Goal: Transaction & Acquisition: Purchase product/service

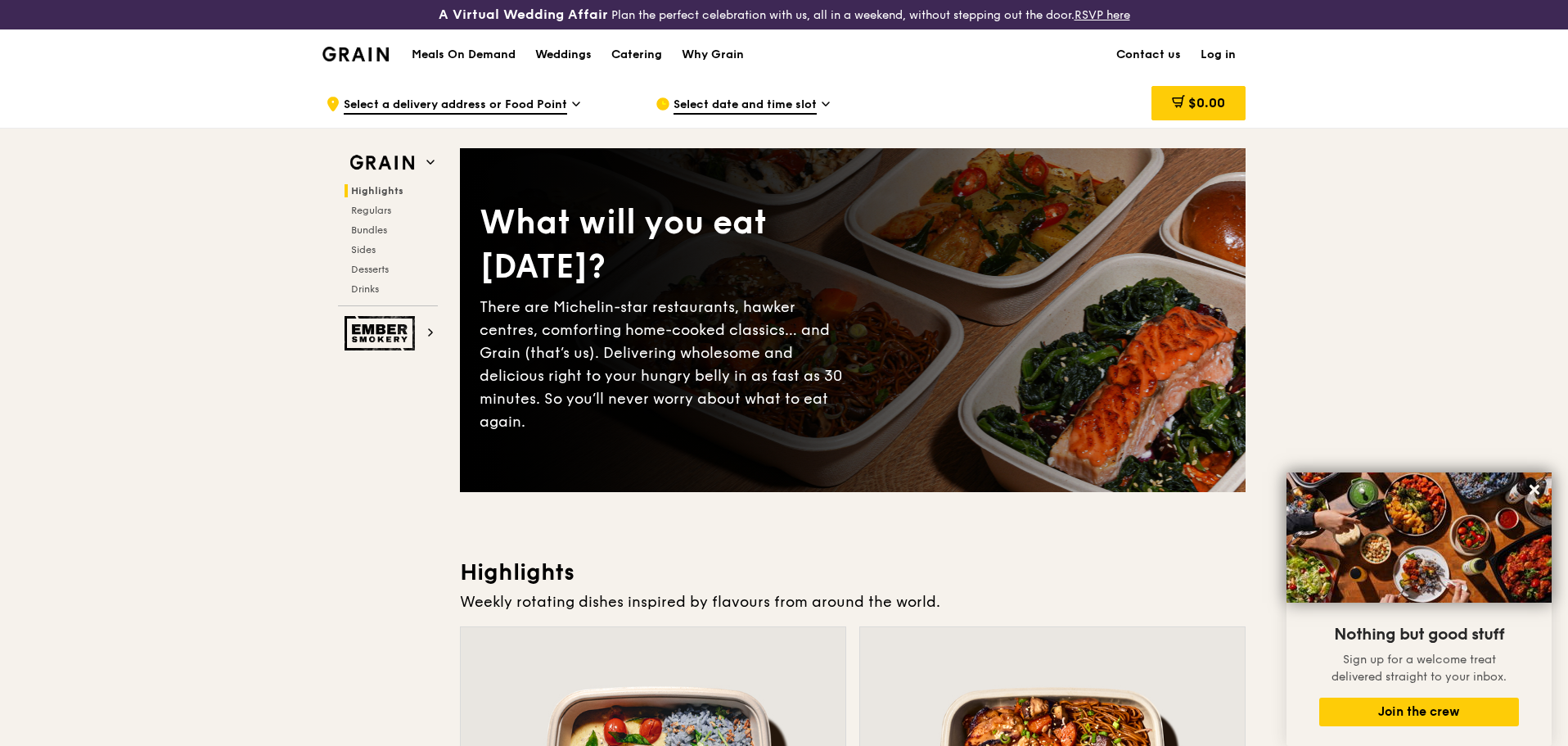
click at [473, 56] on h1 "Meals On Demand" at bounding box center [464, 55] width 104 height 16
click at [498, 54] on h1 "Meals On Demand" at bounding box center [464, 55] width 104 height 16
click at [362, 48] on img at bounding box center [355, 54] width 66 height 15
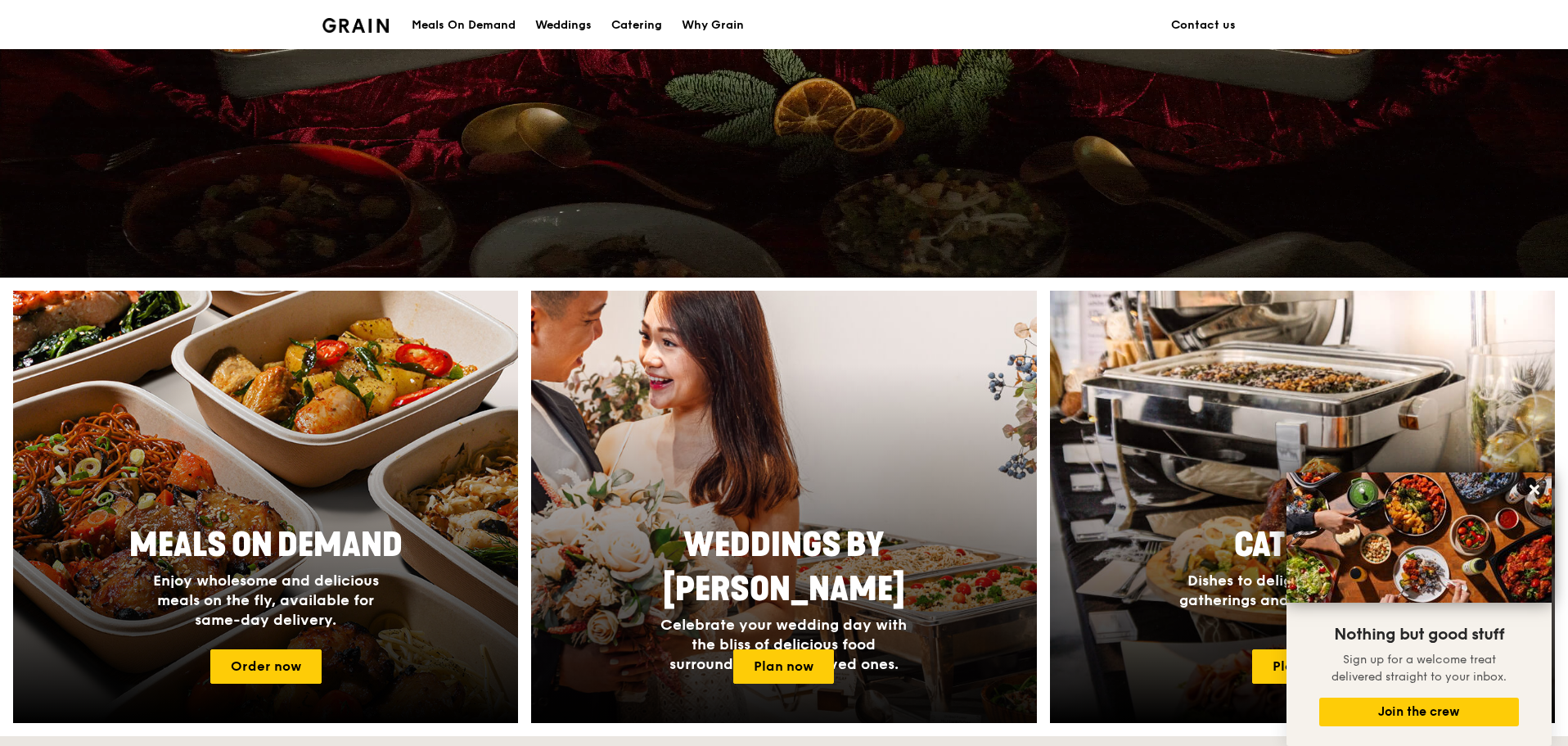
scroll to position [410, 0]
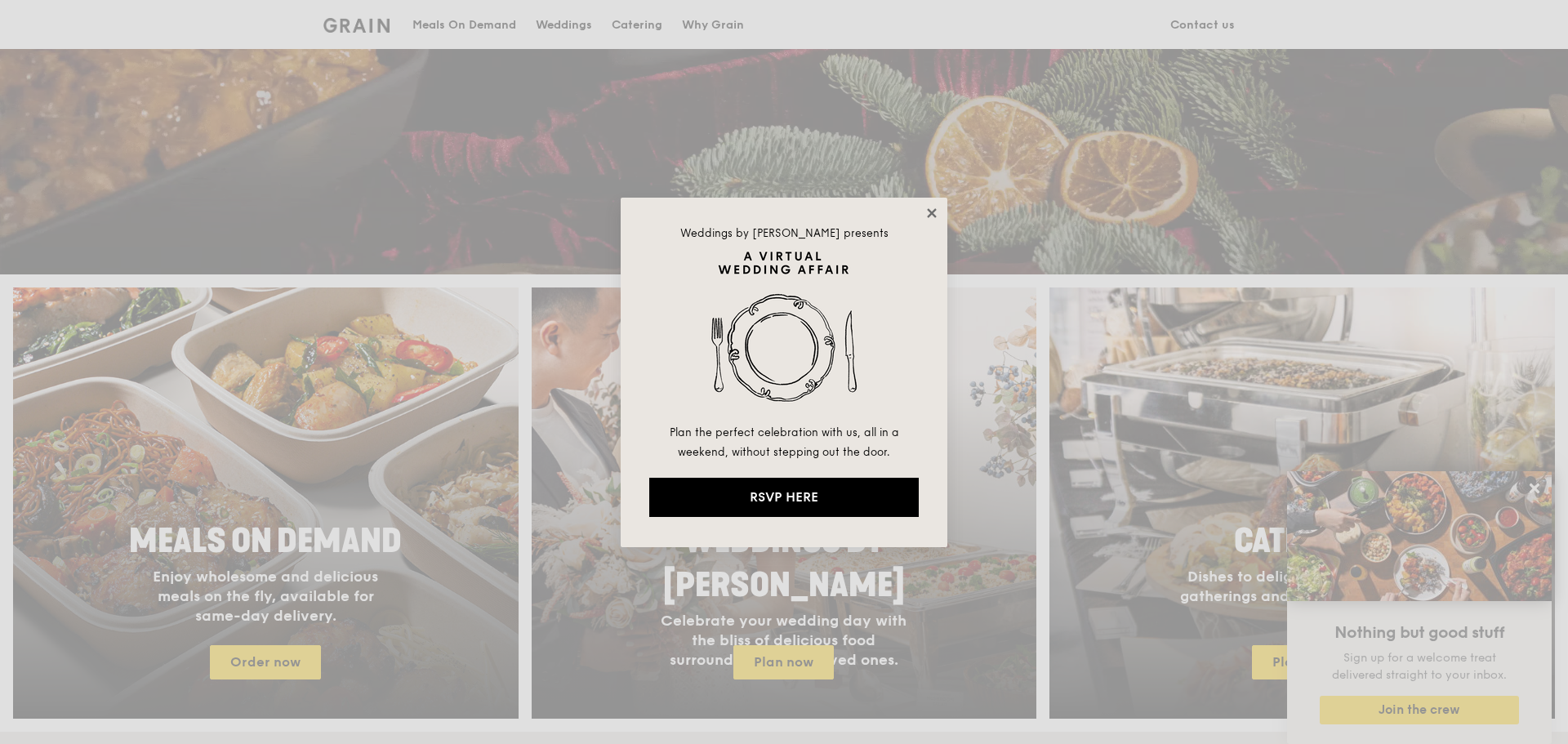
click at [934, 211] on icon at bounding box center [931, 212] width 9 height 9
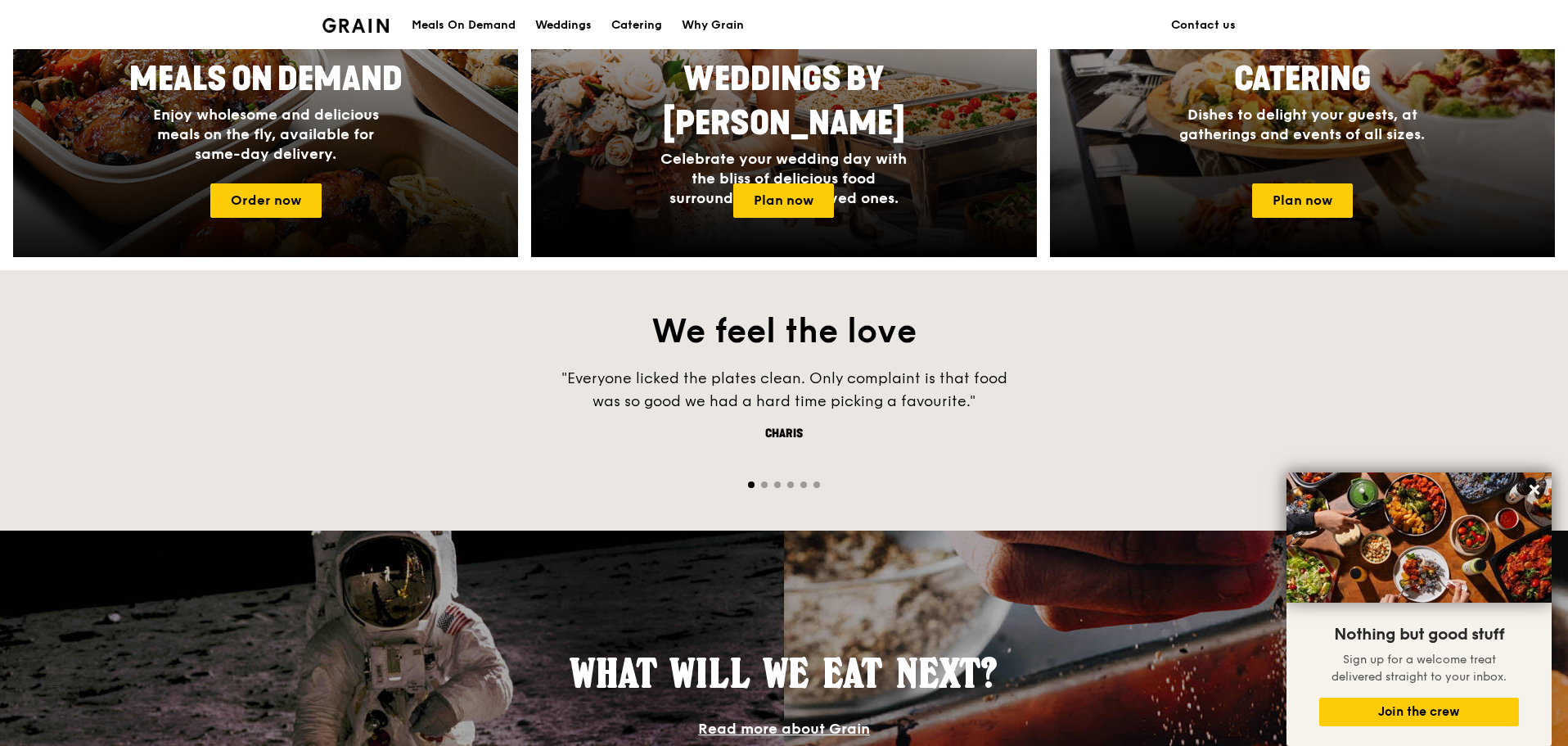
scroll to position [573, 0]
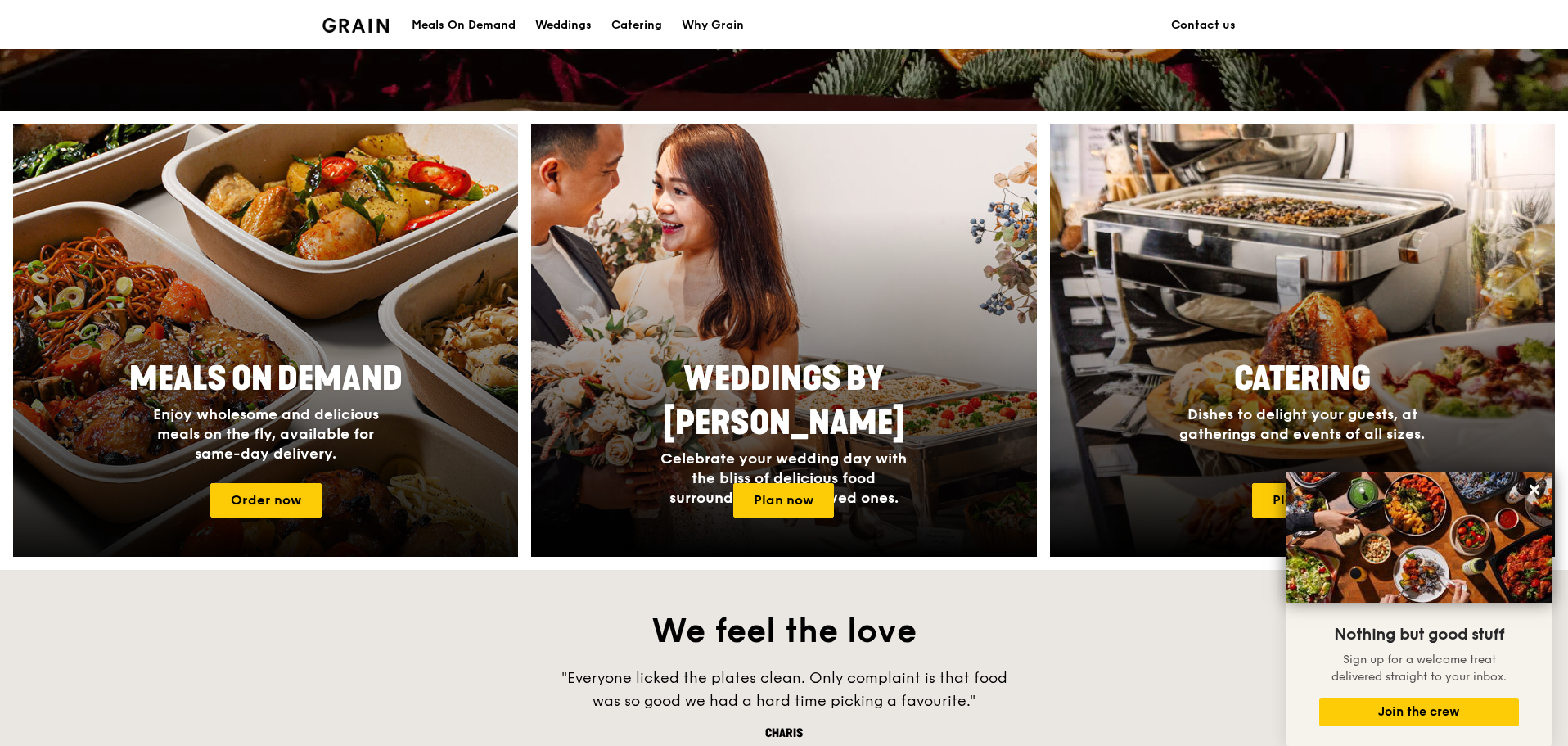
click at [275, 250] on div at bounding box center [265, 340] width 555 height 476
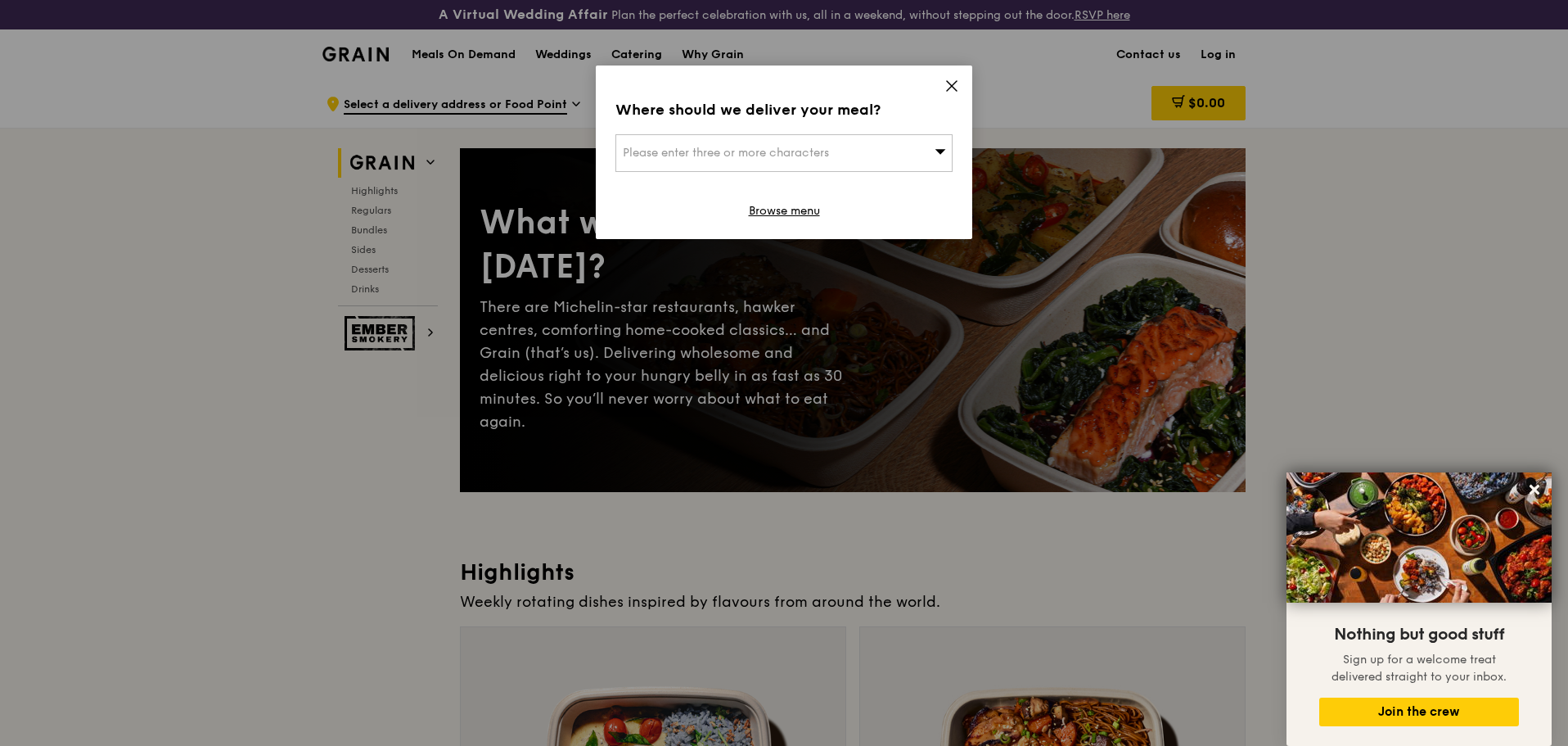
click at [953, 81] on icon at bounding box center [952, 86] width 15 height 15
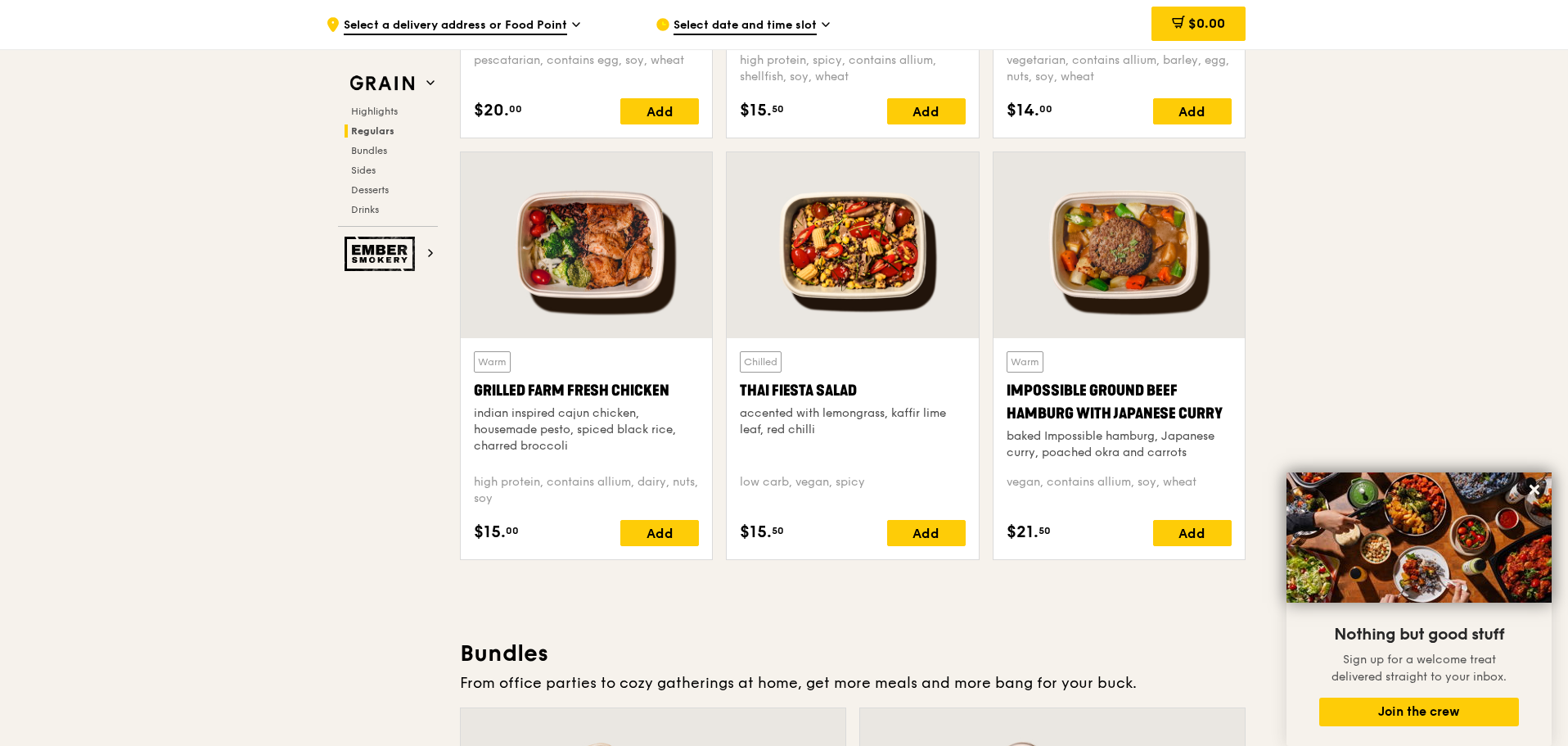
scroll to position [1801, 0]
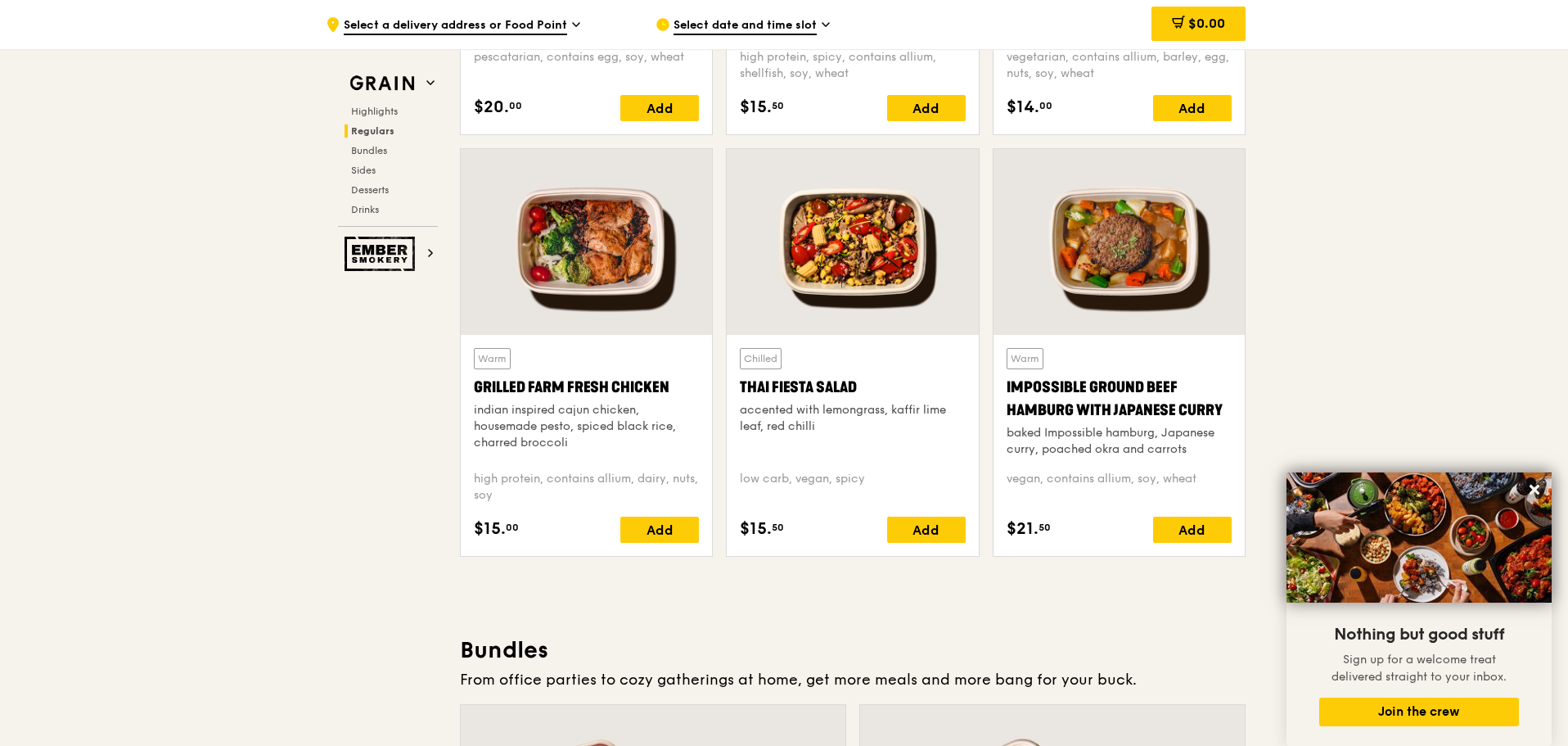
click at [1127, 275] on div at bounding box center [1119, 242] width 251 height 185
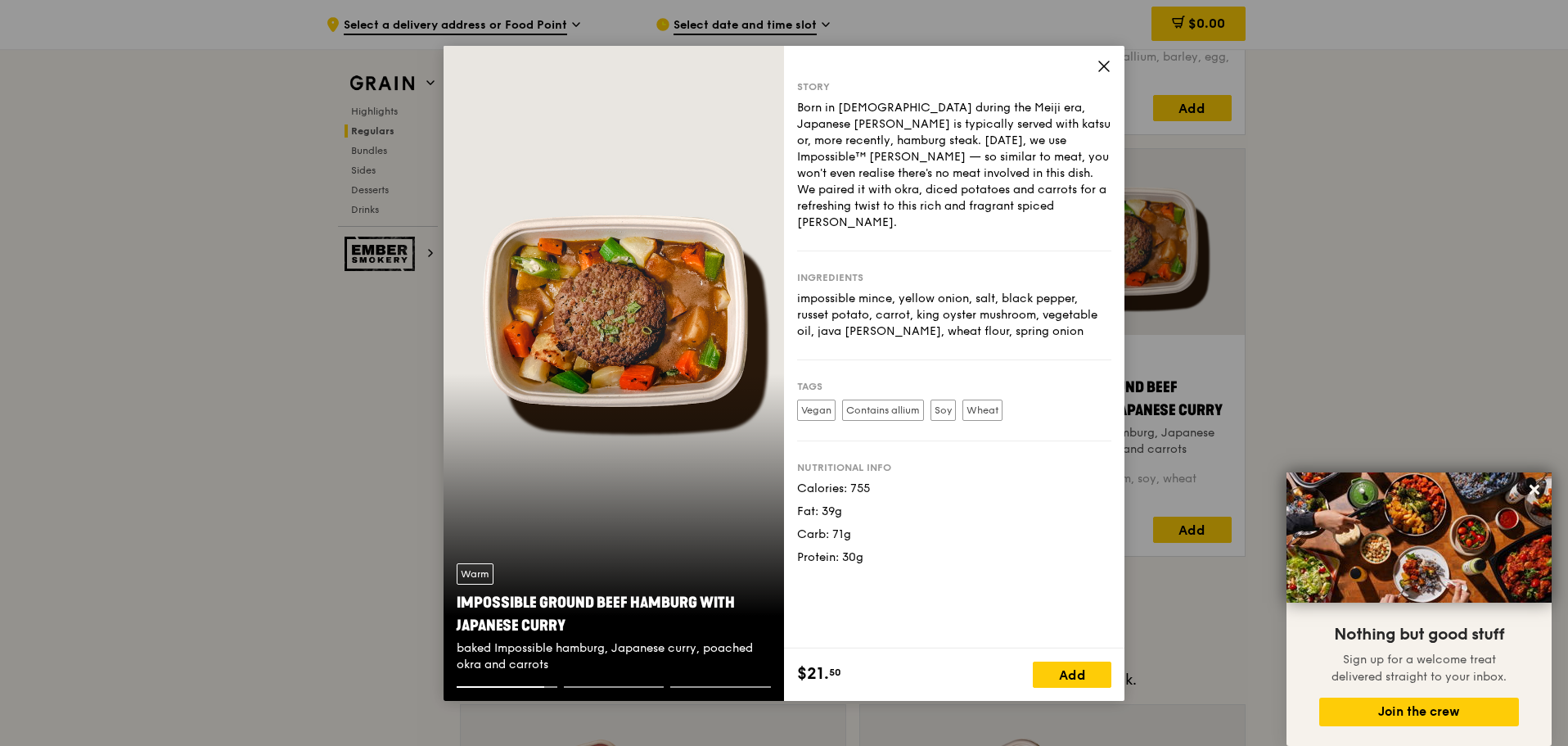
click at [1106, 64] on icon at bounding box center [1104, 66] width 10 height 10
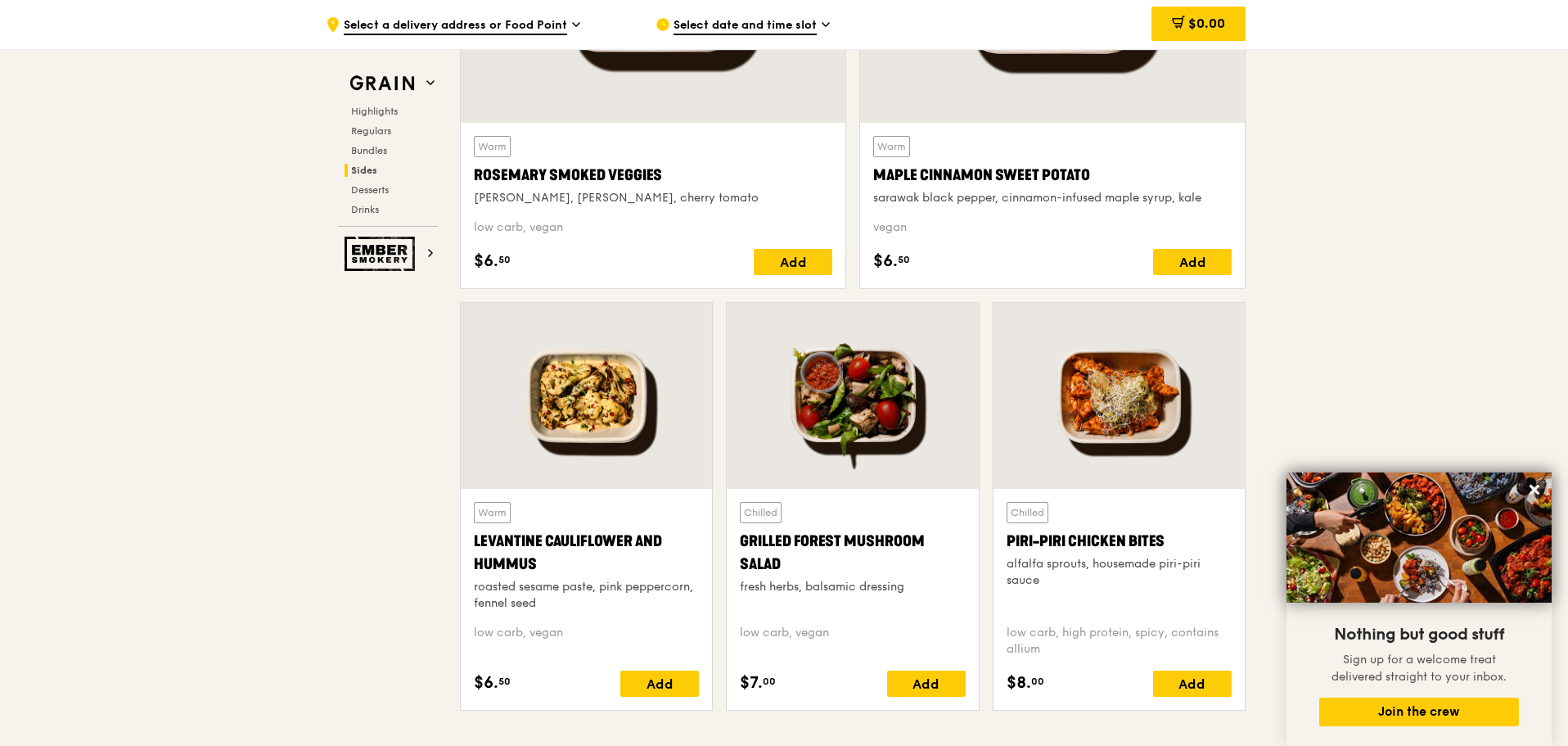
scroll to position [4175, 0]
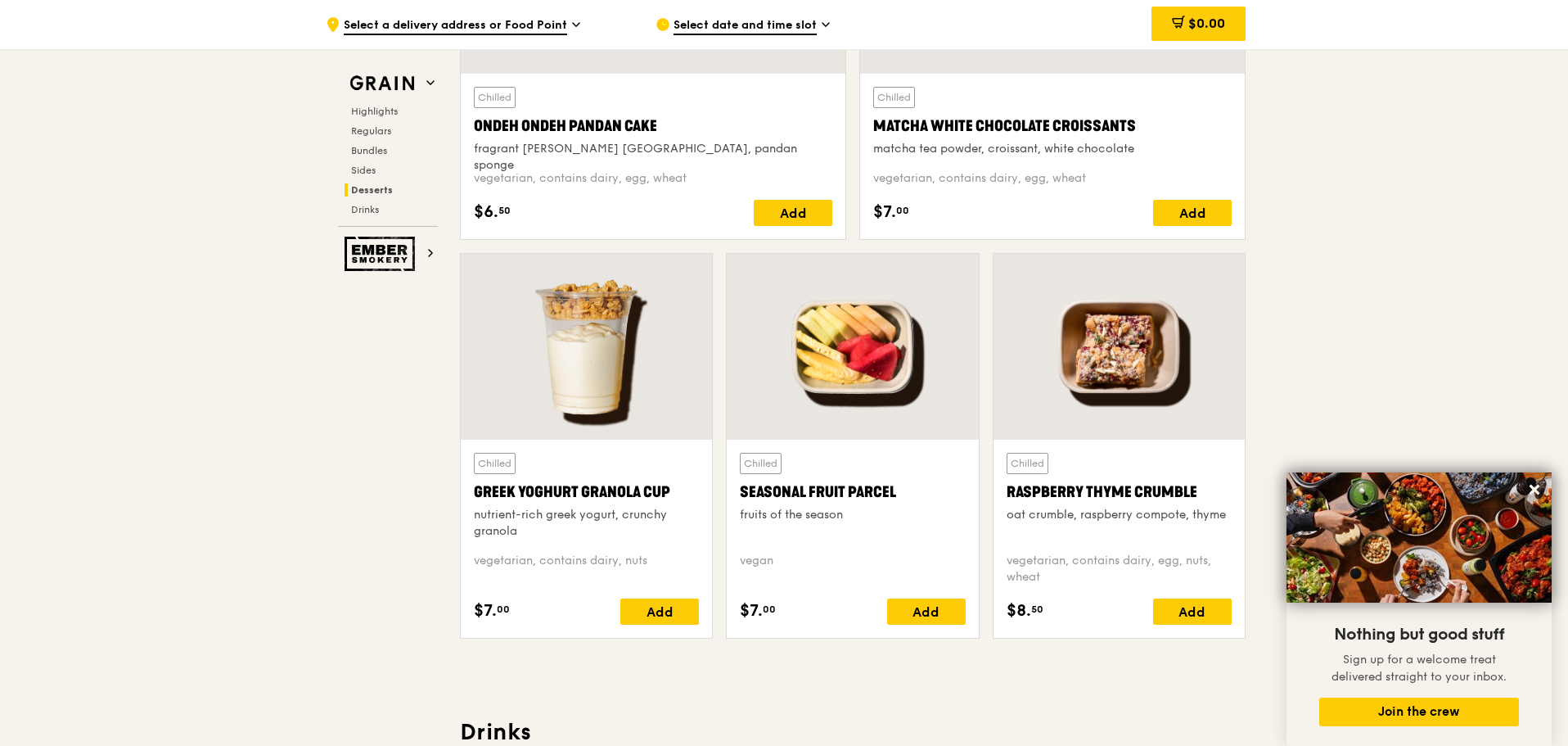
scroll to position [4830, 0]
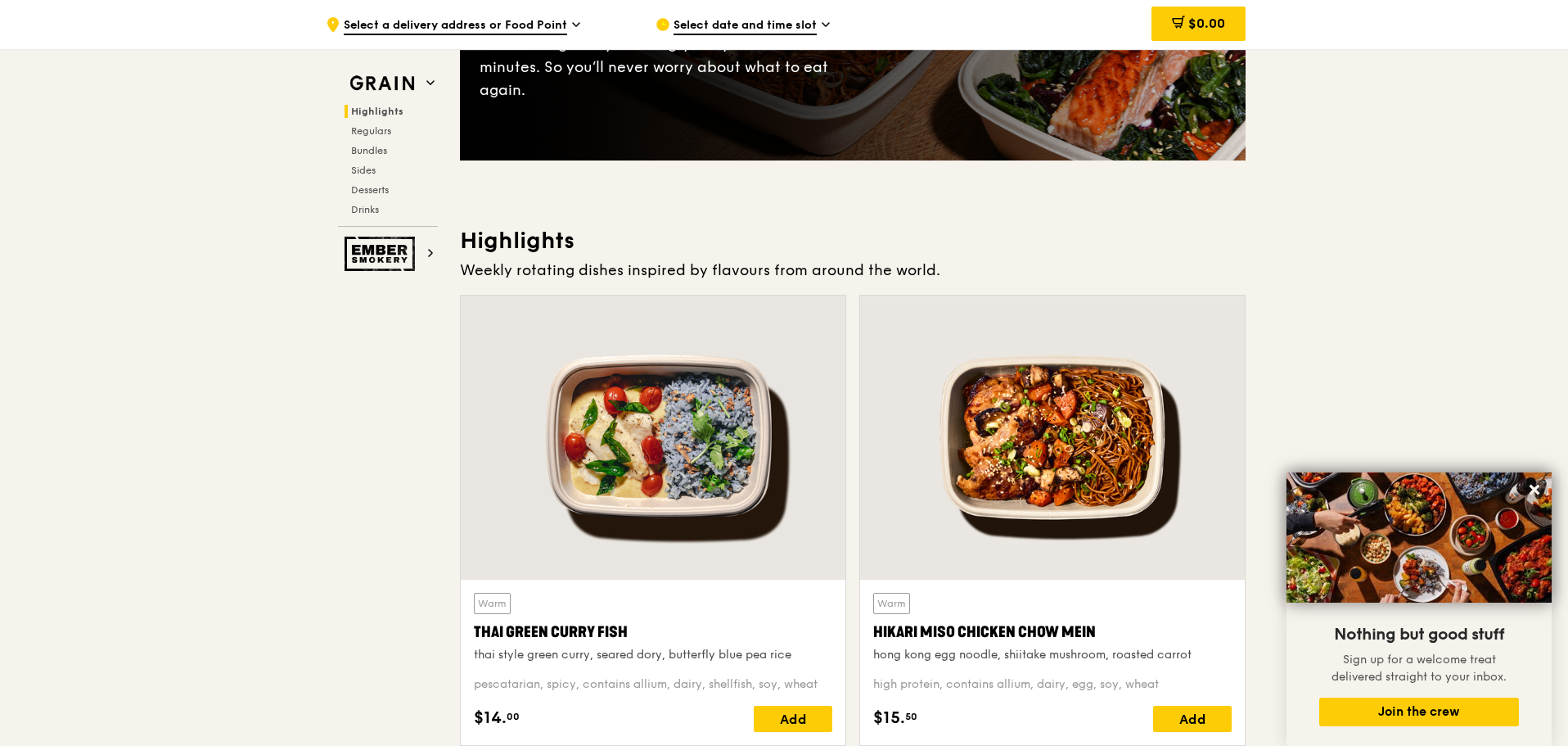
scroll to position [327, 0]
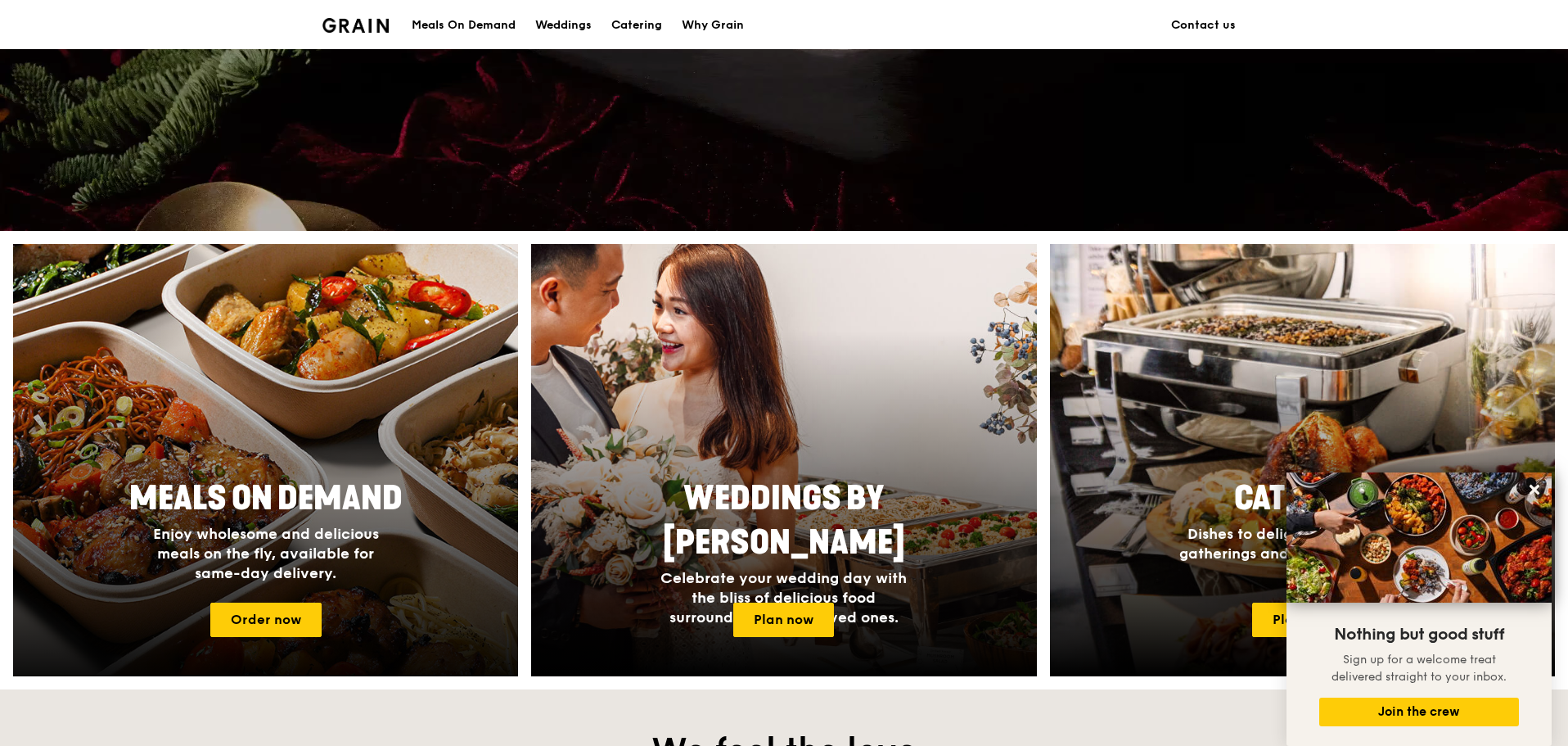
scroll to position [452, 0]
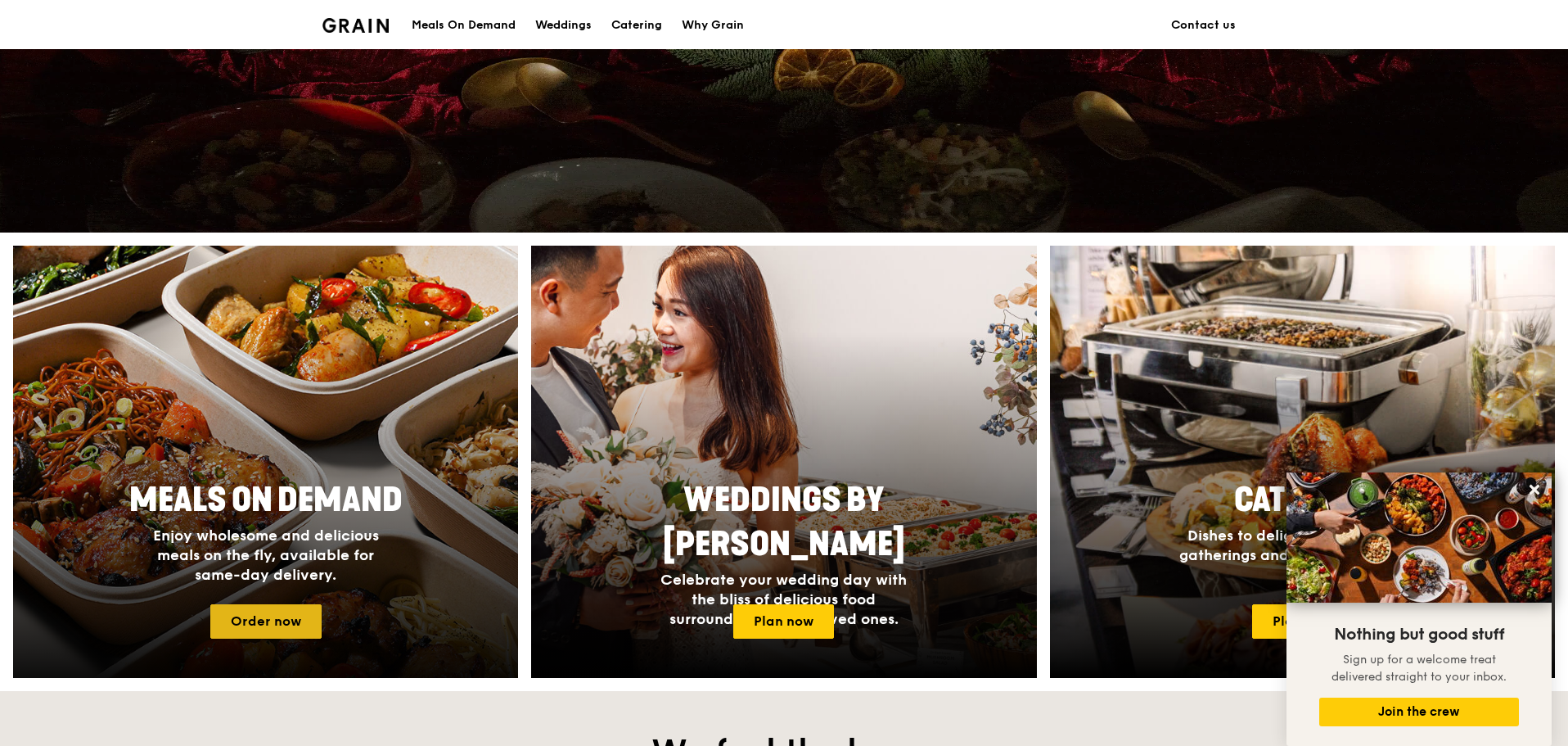
click at [278, 622] on link "Order now" at bounding box center [265, 622] width 111 height 35
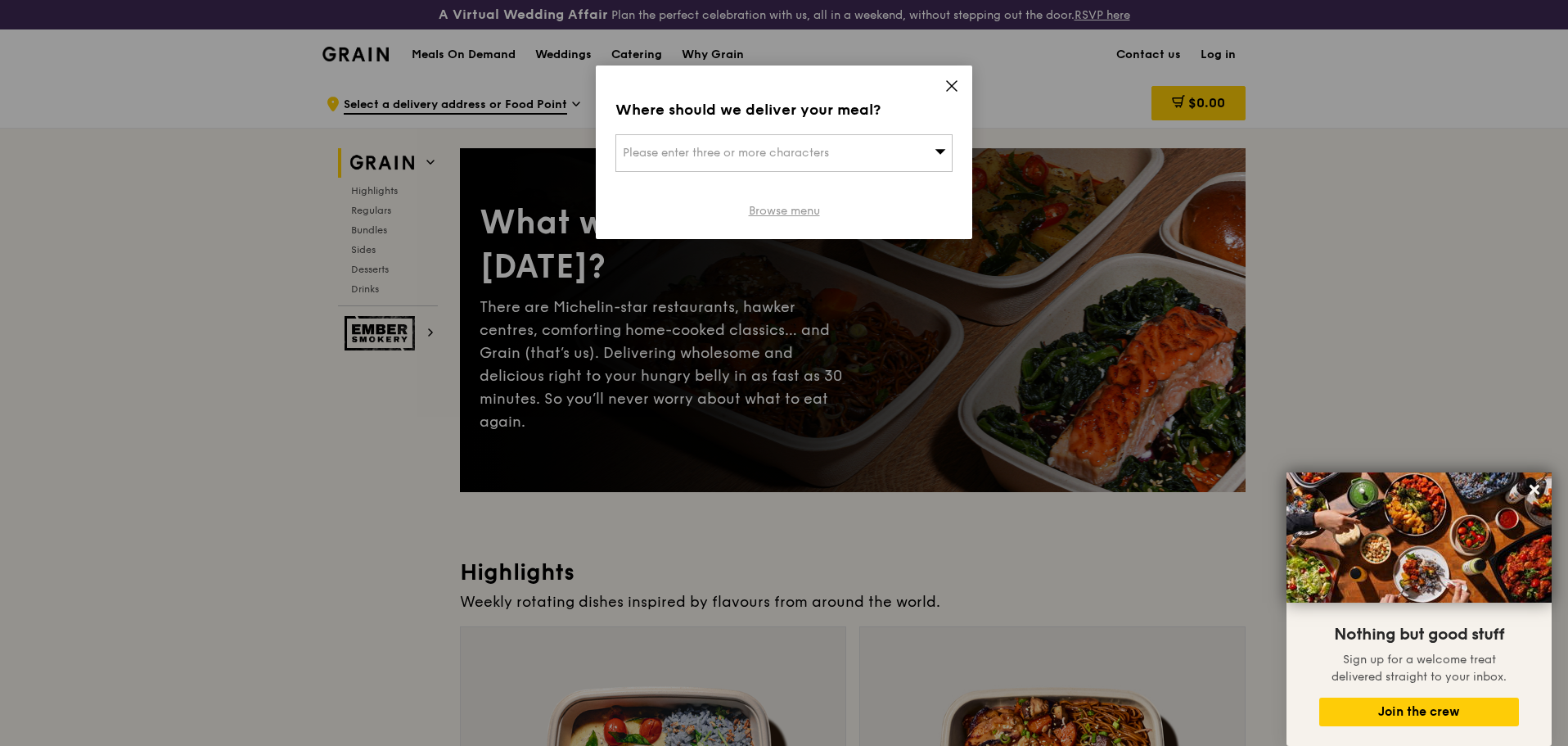
click at [793, 211] on link "Browse menu" at bounding box center [784, 211] width 71 height 16
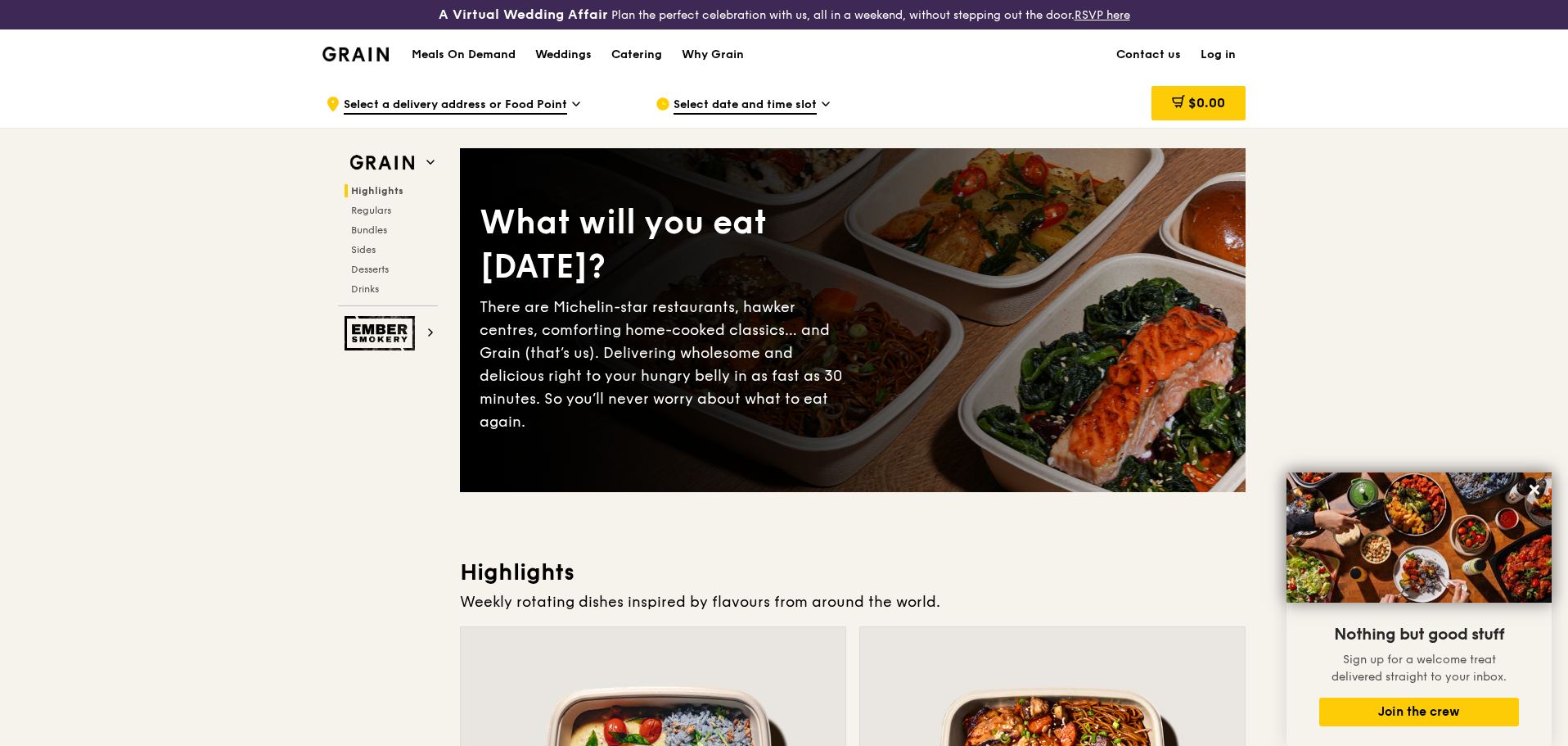
click at [450, 101] on span "Select a delivery address or Food Point" at bounding box center [455, 106] width 223 height 18
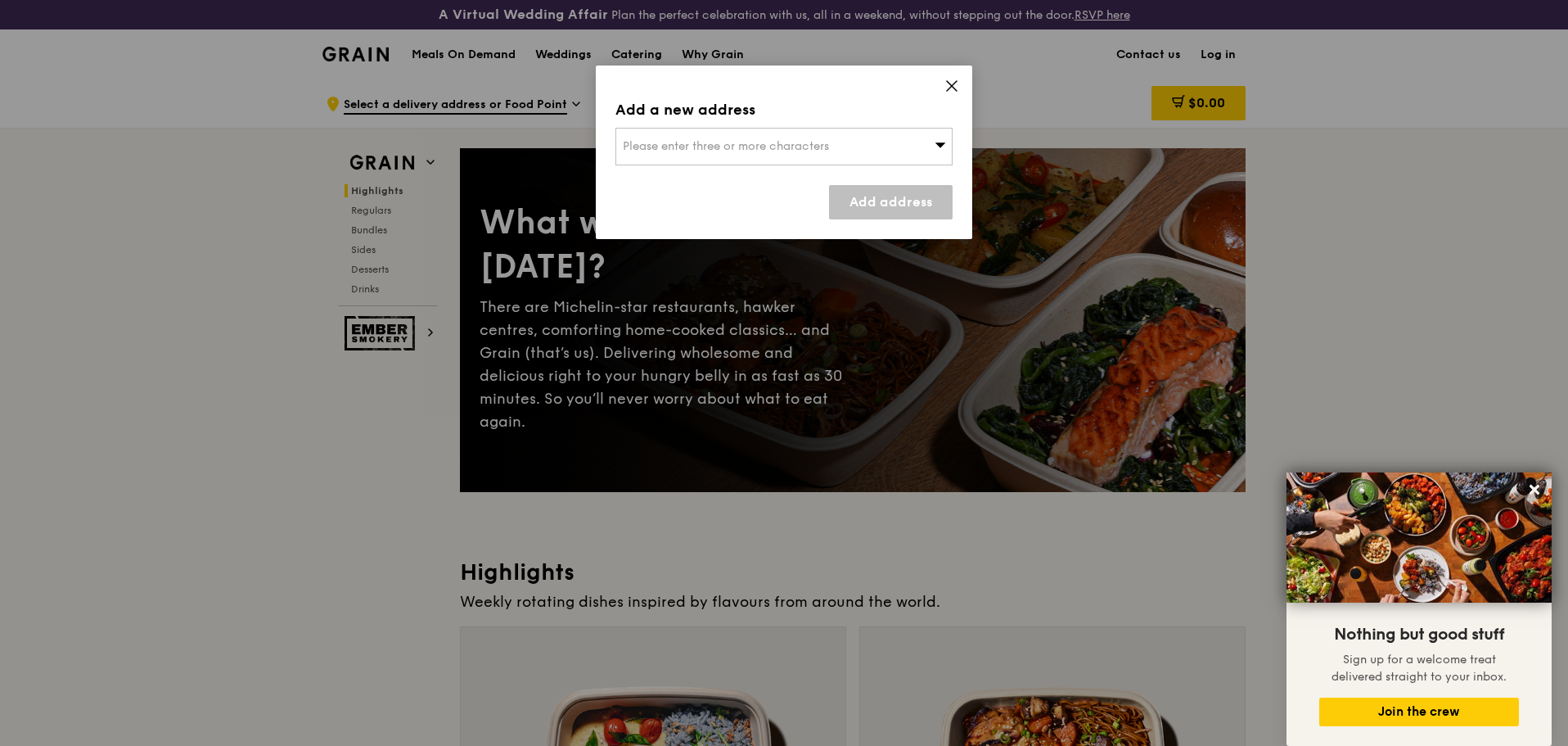
click at [681, 144] on span "Please enter three or more characters" at bounding box center [726, 146] width 206 height 14
type input "b"
click at [947, 84] on icon at bounding box center [952, 86] width 15 height 15
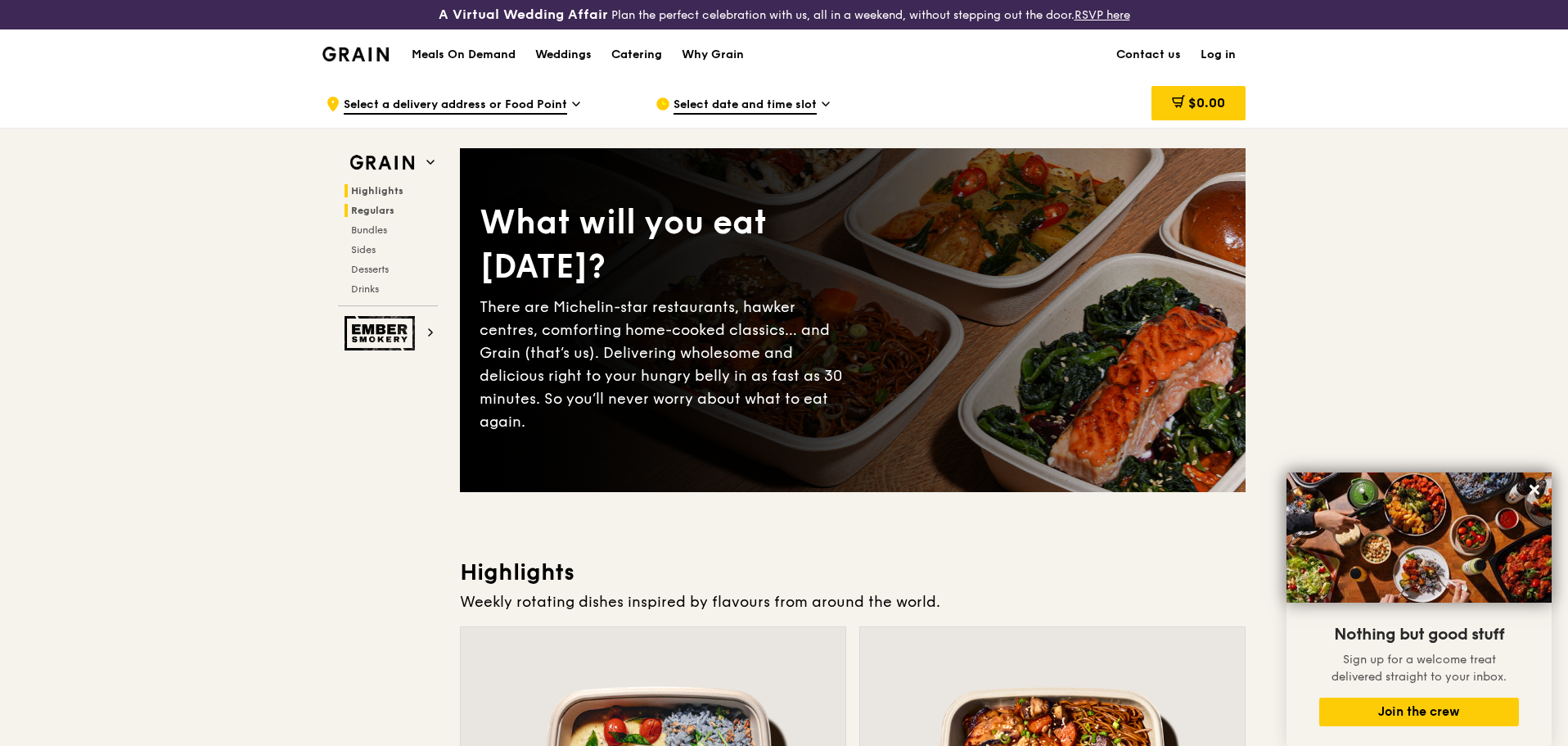
click at [376, 209] on span "Regulars" at bounding box center [372, 210] width 44 height 12
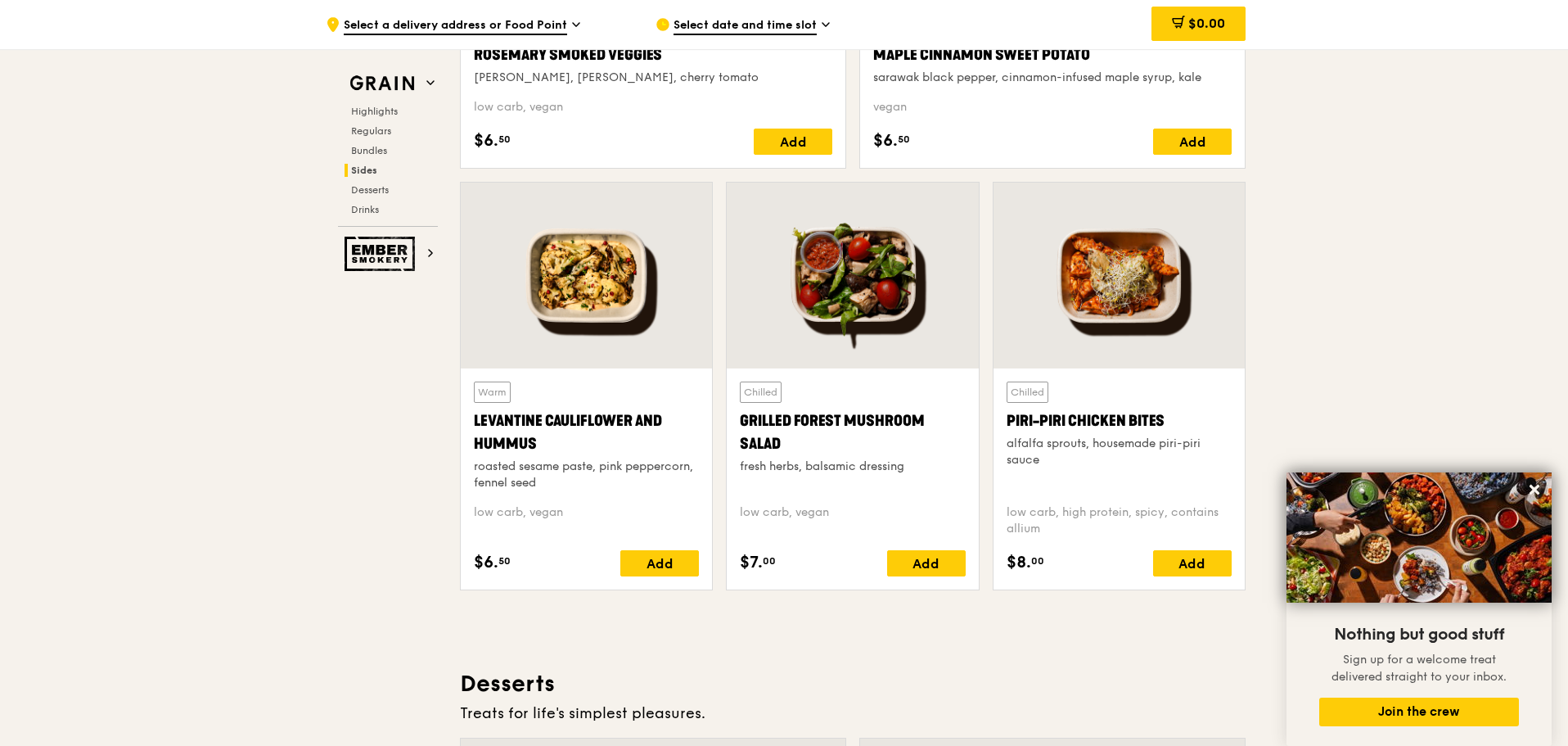
scroll to position [3939, 0]
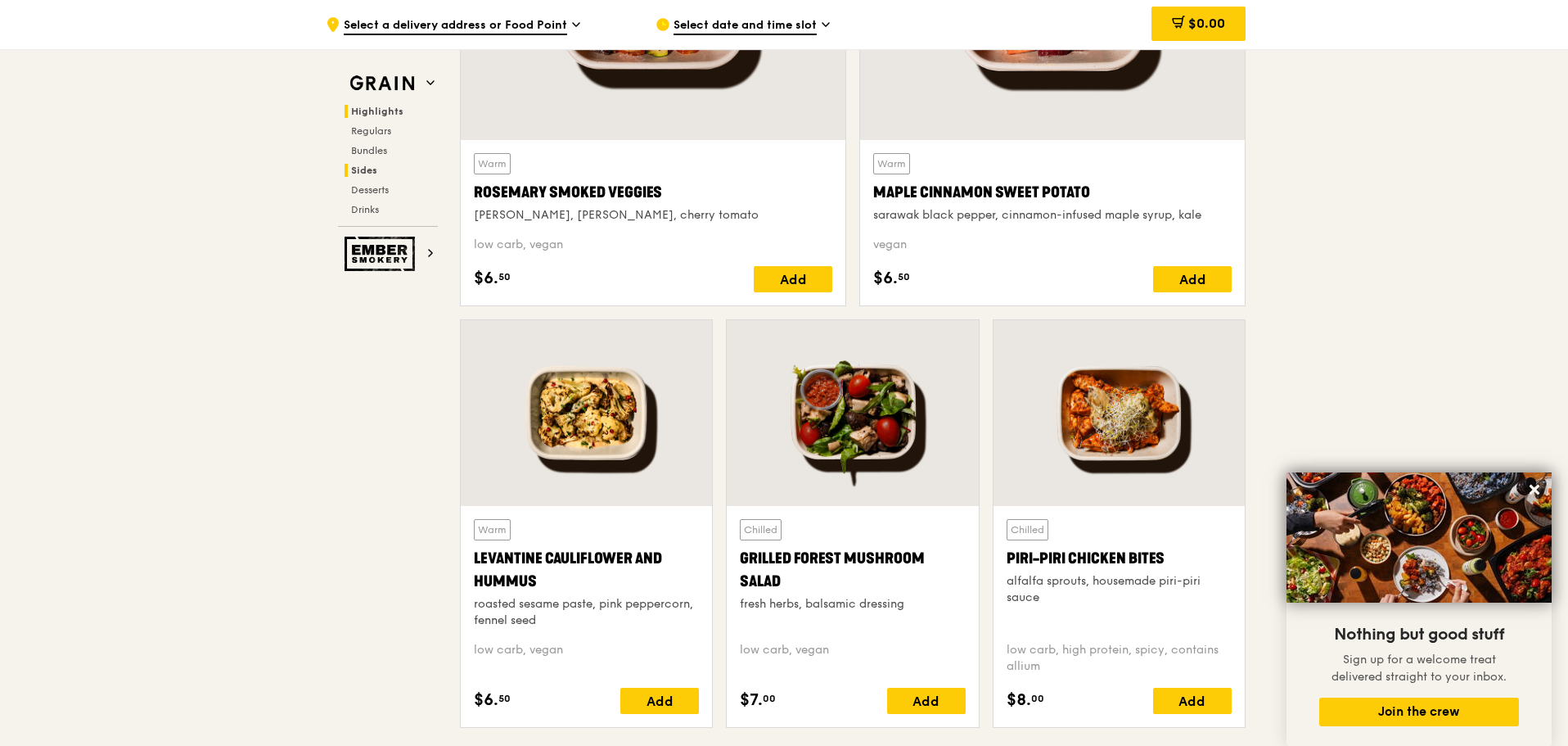
click at [386, 114] on span "Highlights" at bounding box center [377, 111] width 53 height 12
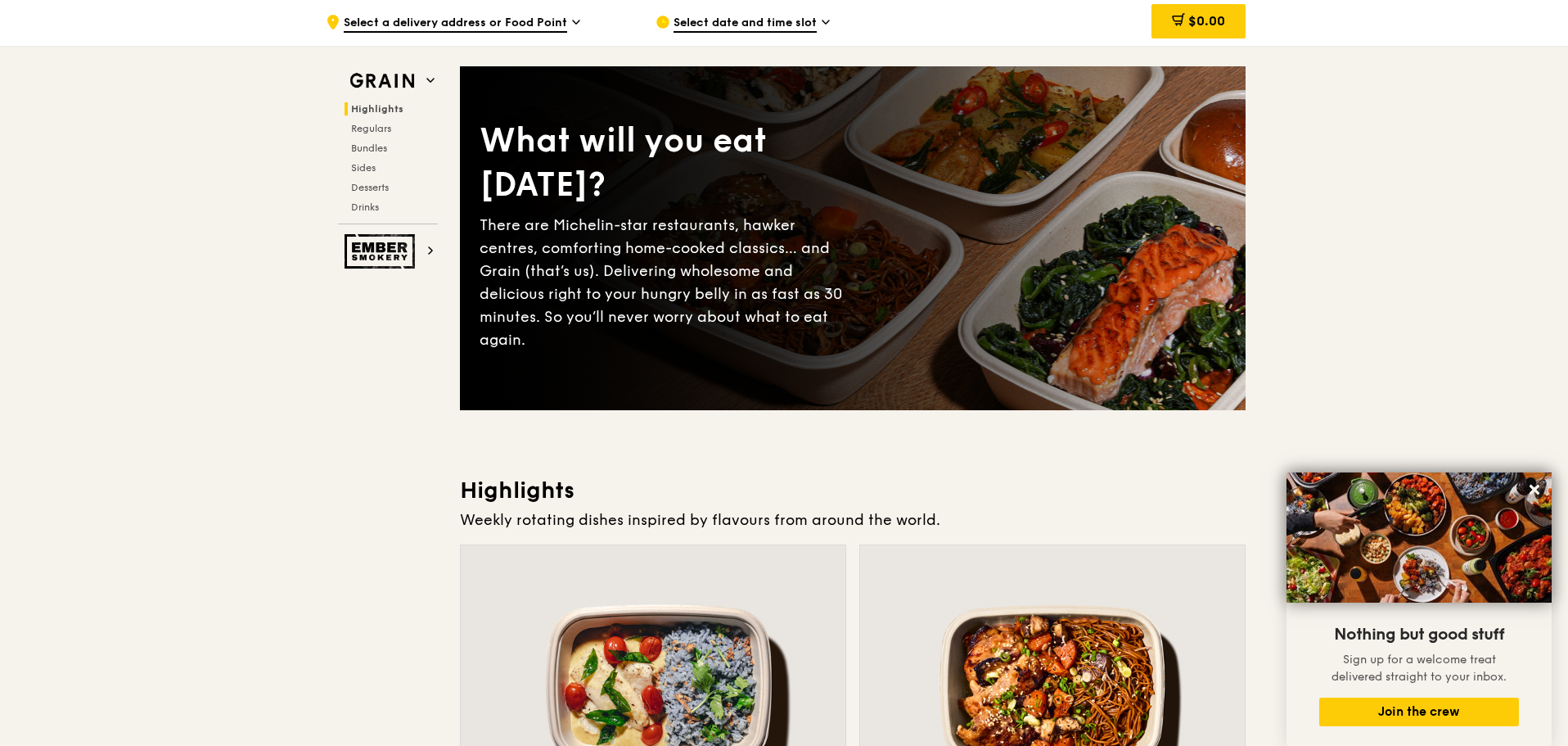
scroll to position [0, 0]
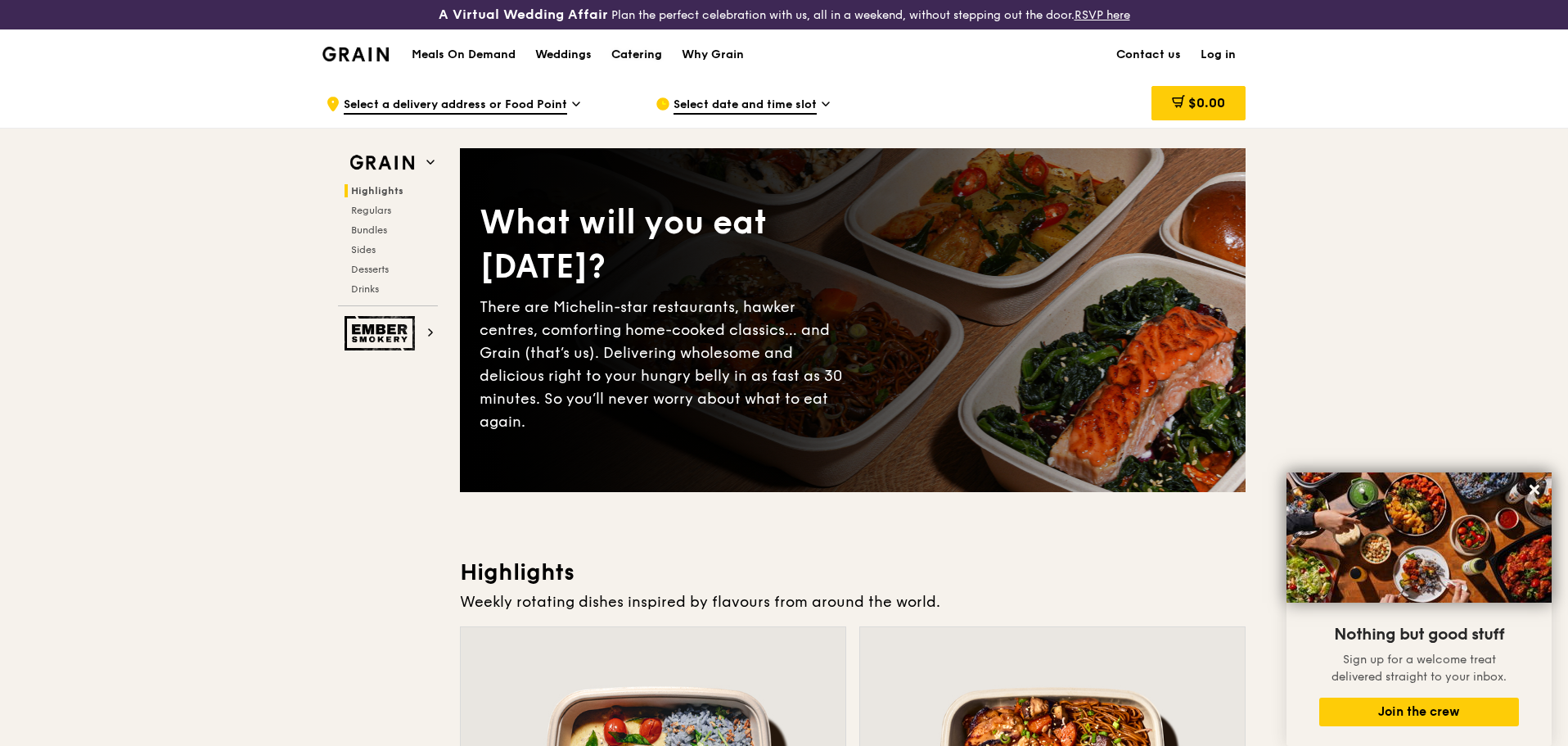
click at [638, 58] on div "Catering" at bounding box center [637, 55] width 51 height 49
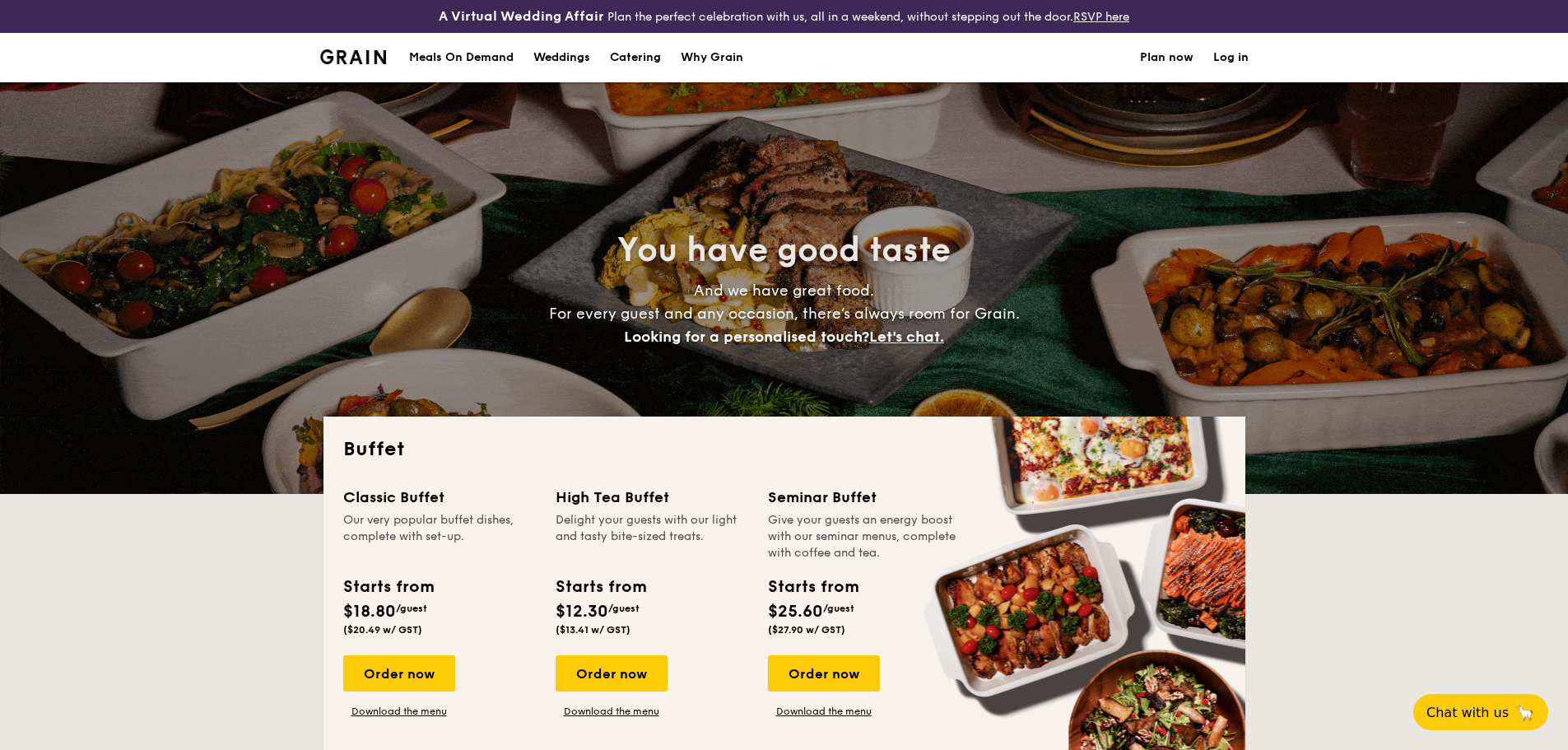
select select
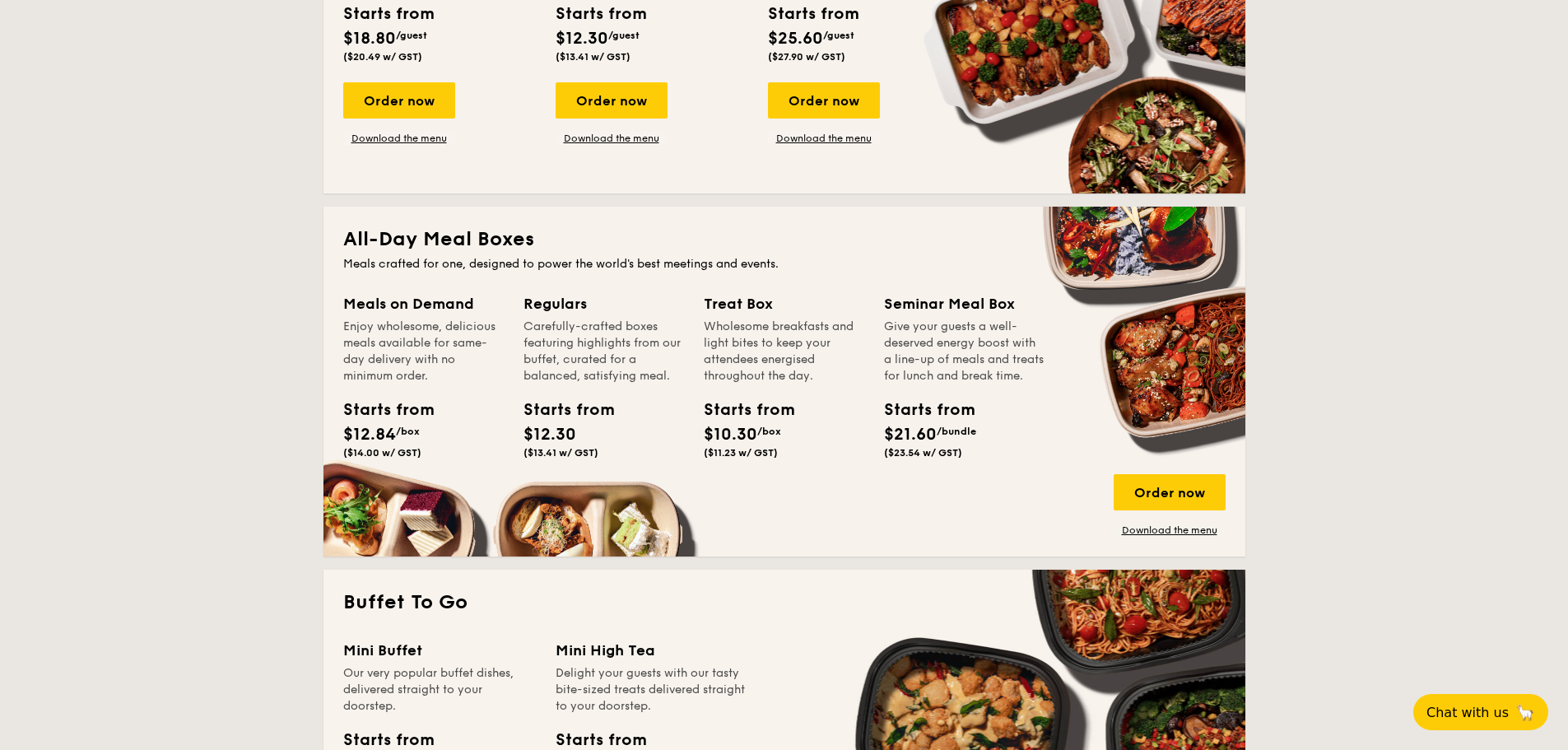
scroll to position [576, 0]
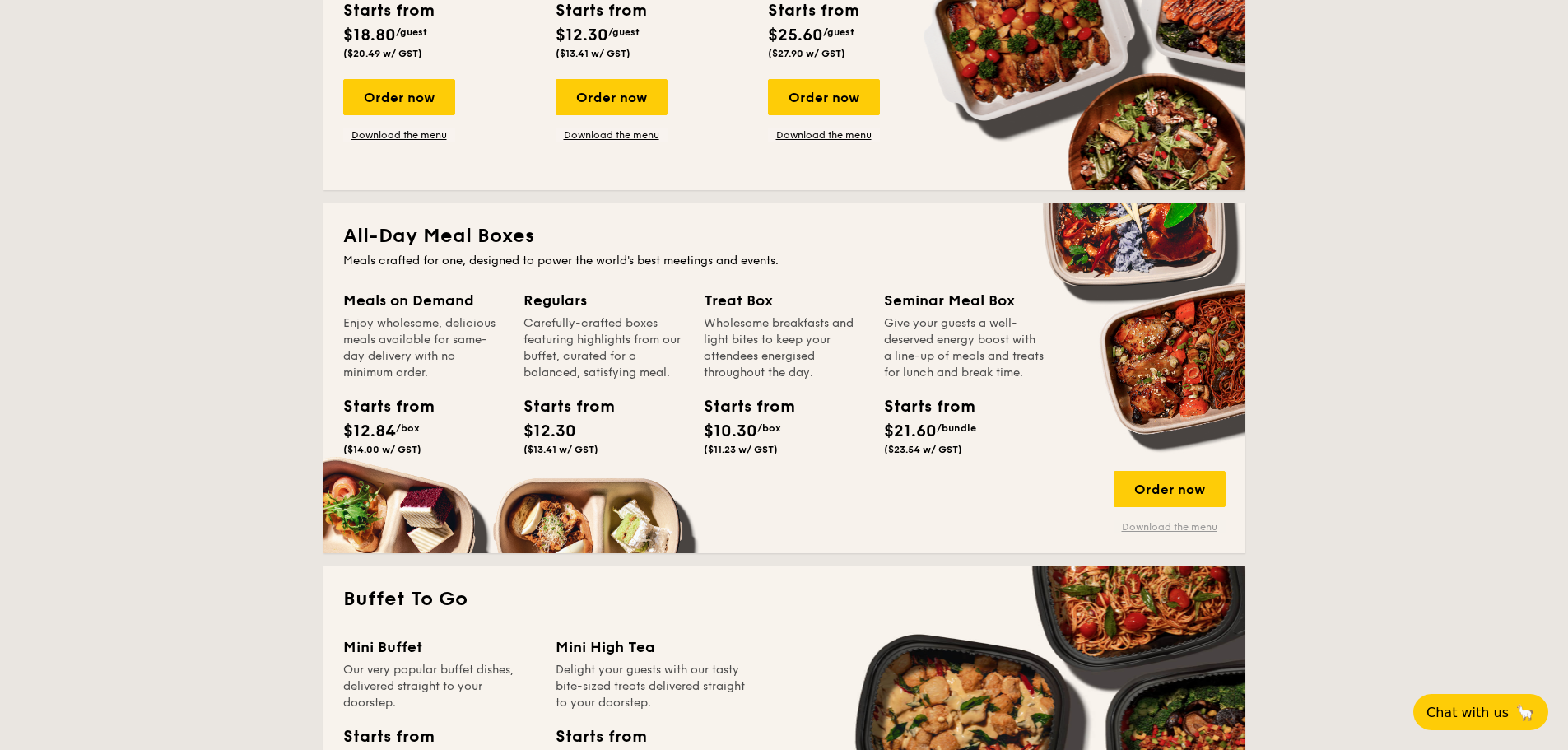
click at [1132, 532] on link "Download the menu" at bounding box center [1169, 527] width 112 height 13
